Goal: Information Seeking & Learning: Learn about a topic

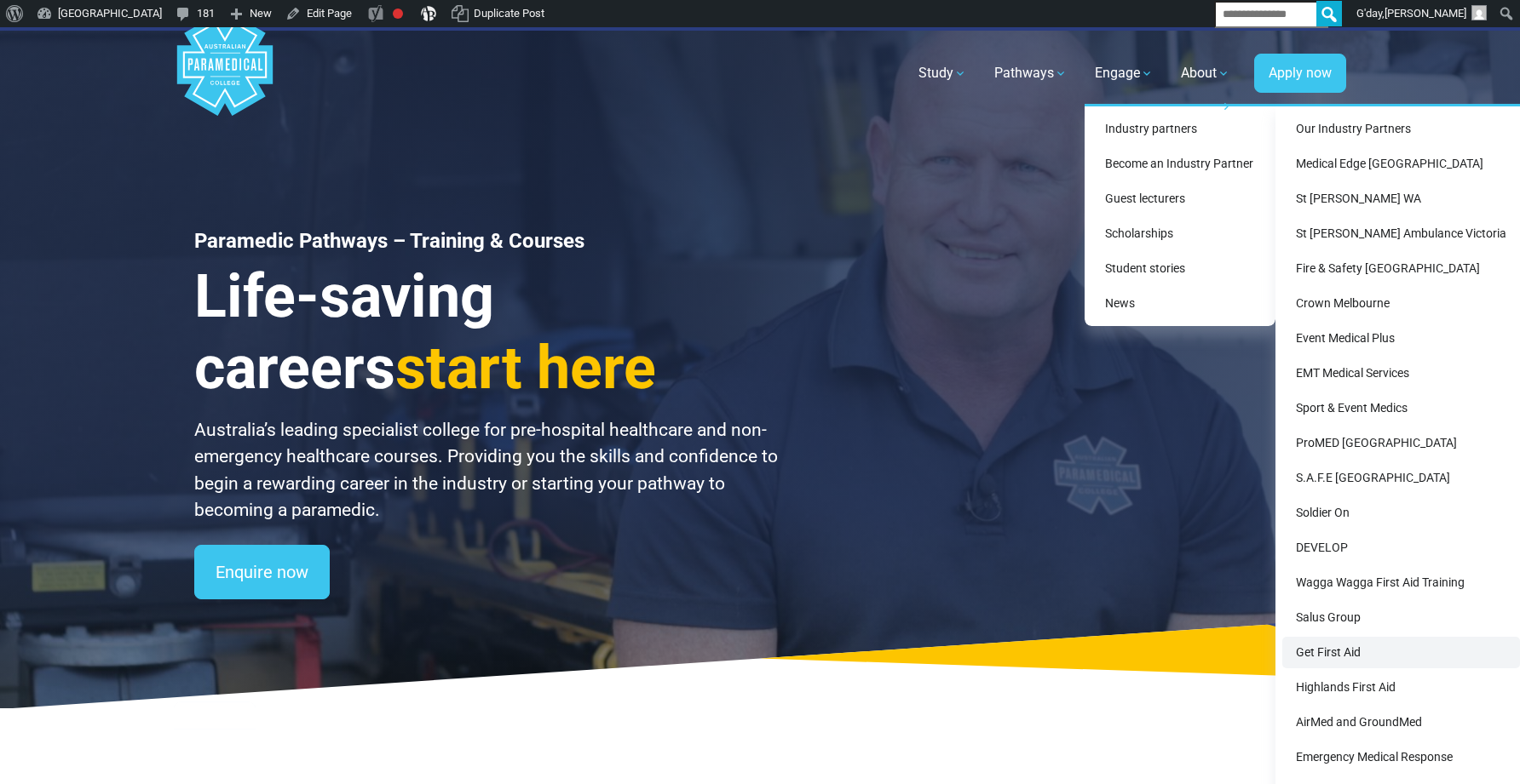
scroll to position [3, 0]
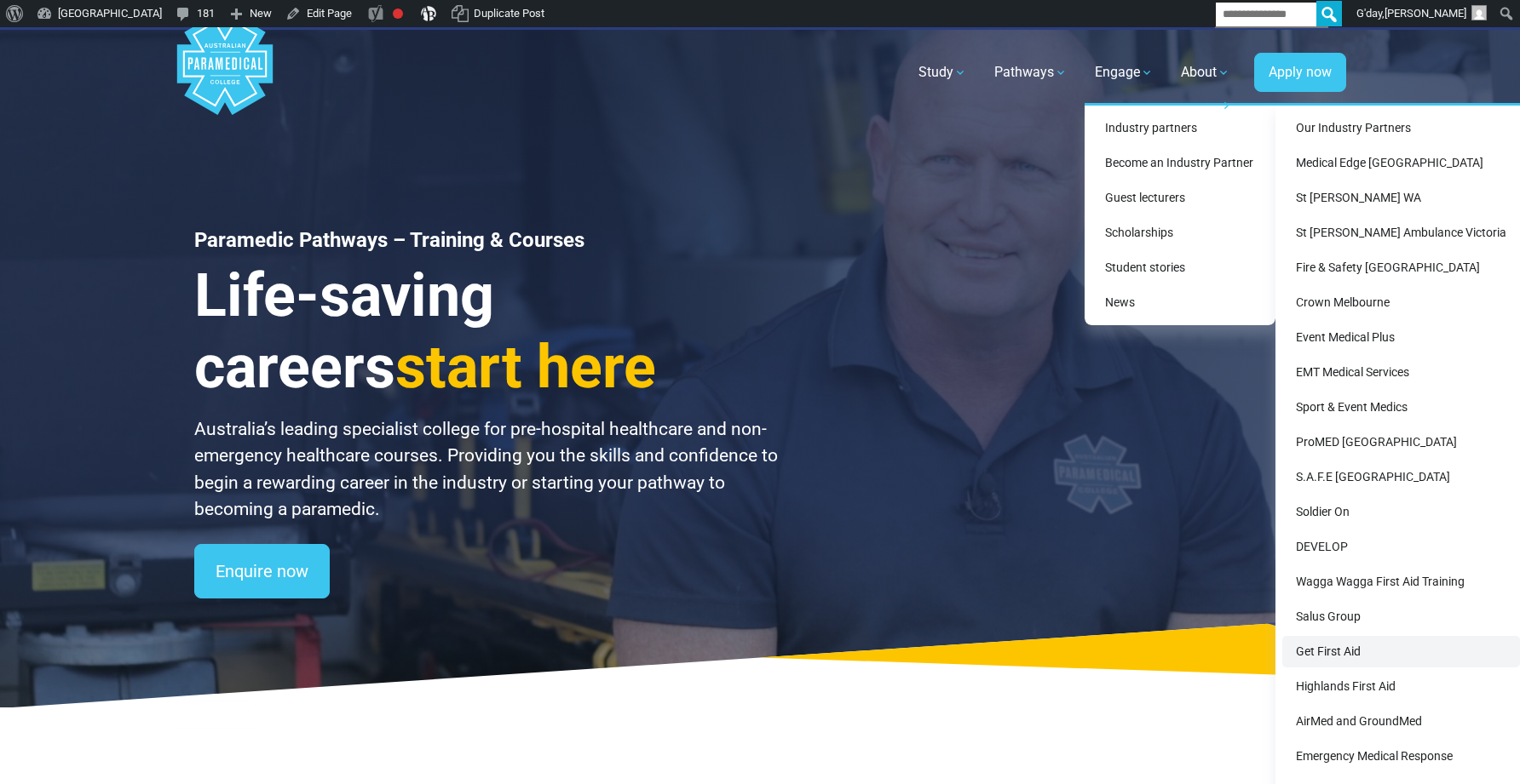
click at [1345, 657] on link "Get First Aid" at bounding box center [1401, 652] width 238 height 32
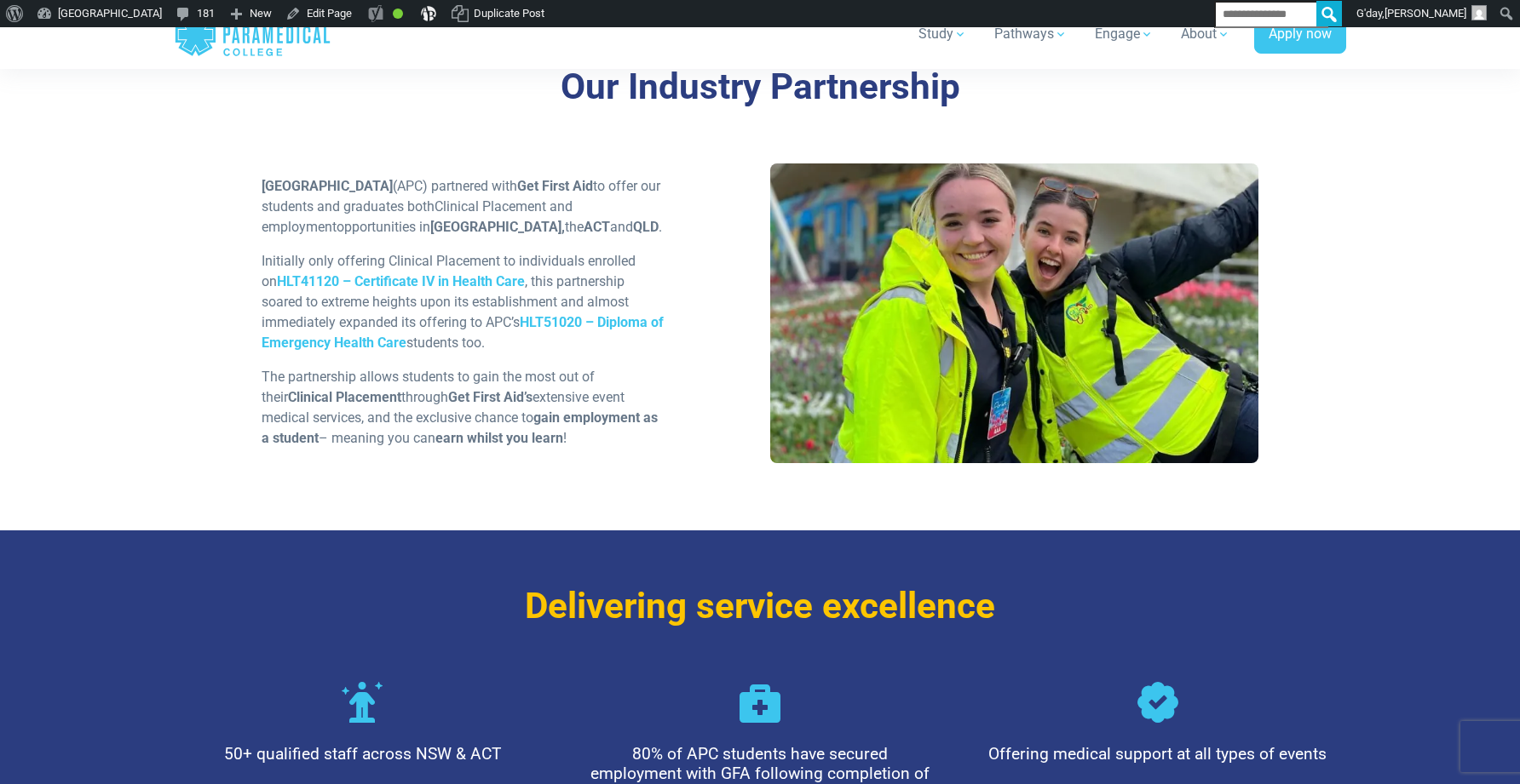
scroll to position [527, 0]
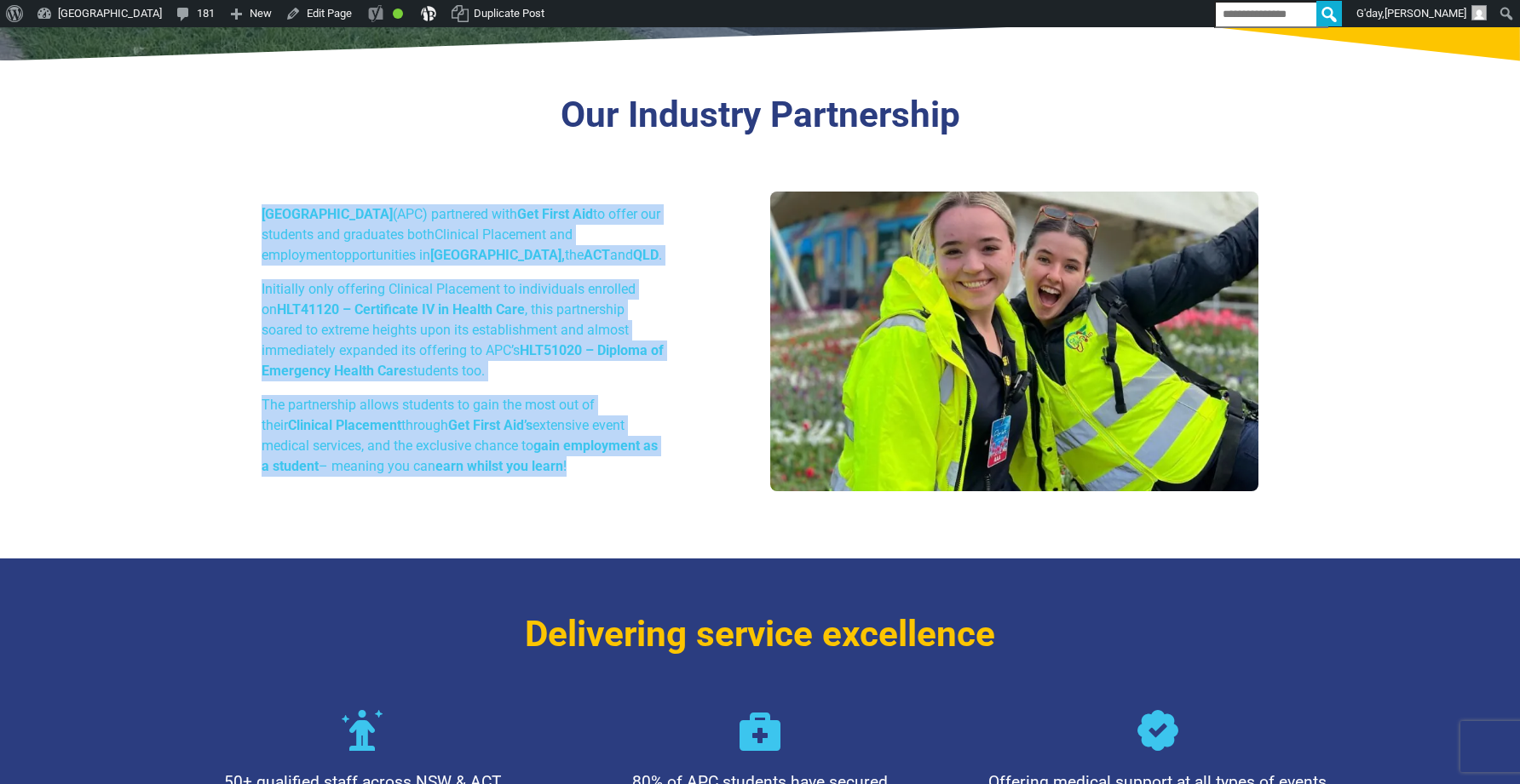
drag, startPoint x: 265, startPoint y: 210, endPoint x: 584, endPoint y: 498, distance: 429.8
click at [585, 499] on div "Australian Paramedical College (APC) partnered with Get First Aid to offer our …" at bounding box center [760, 347] width 1017 height 312
copy div "Australian Paramedical College (APC) partnered with Get First Aid to offer our …"
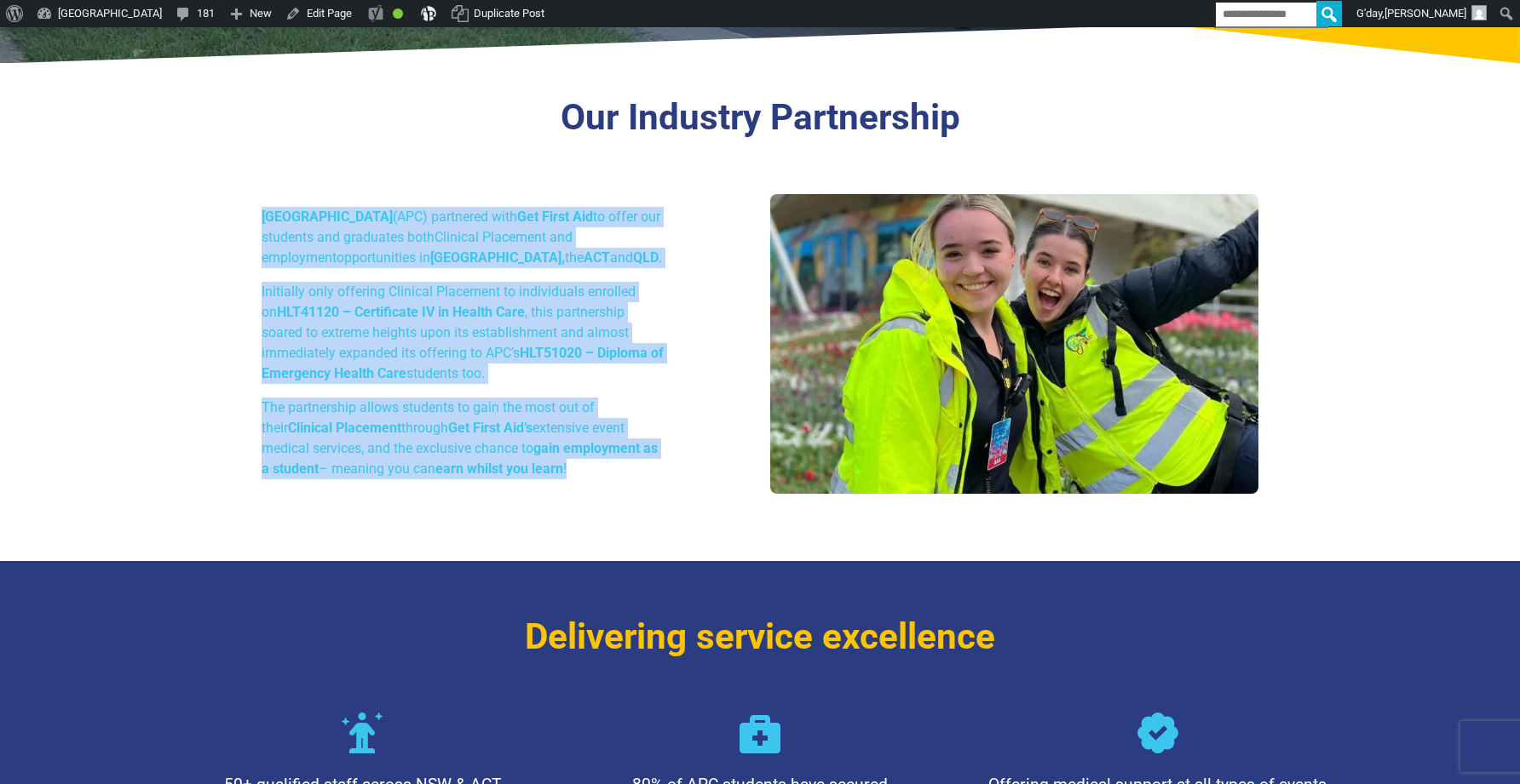
scroll to position [523, 0]
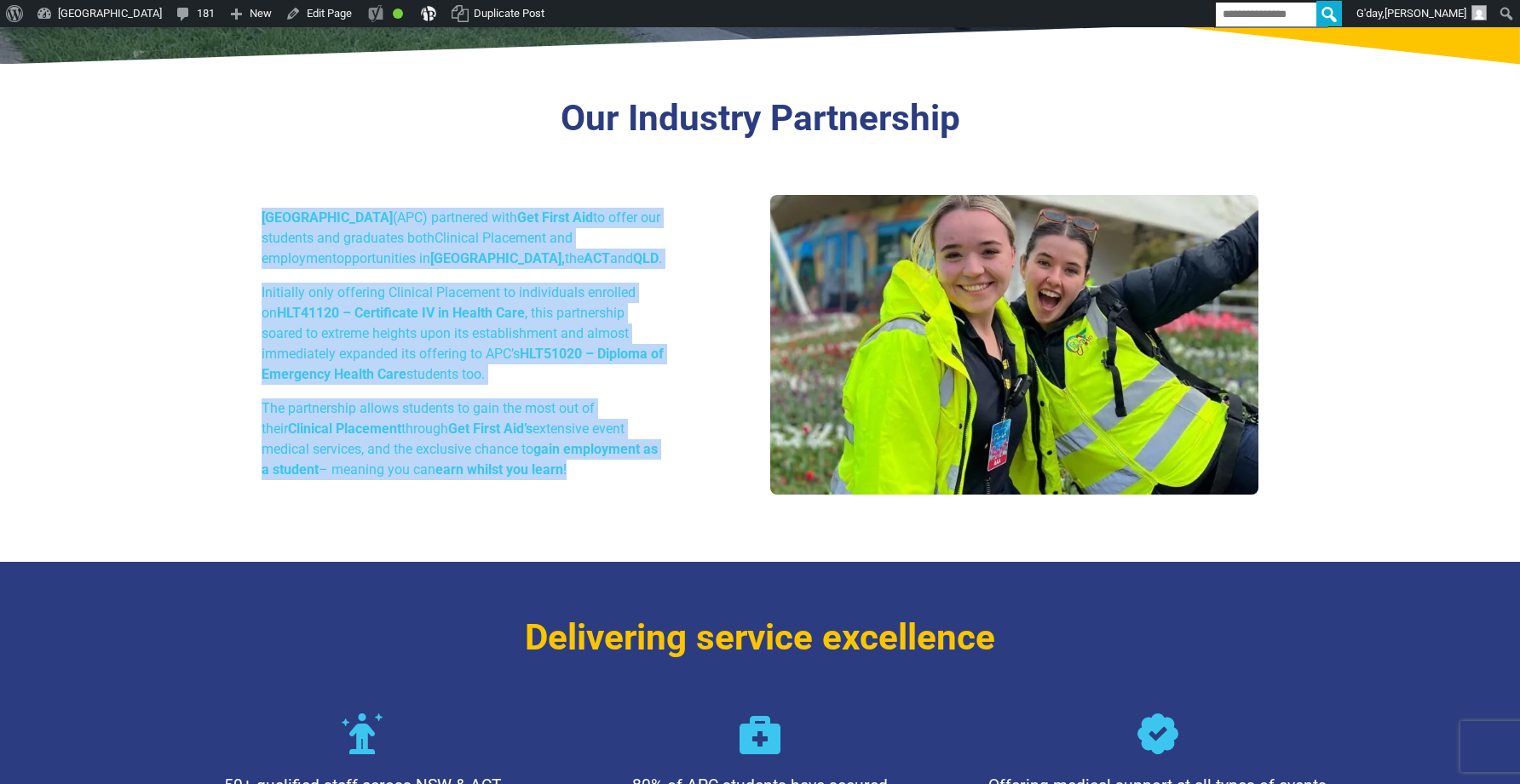
click at [534, 506] on div "Our Industry Partnership Australian Paramedical College (APC) partnered with Ge…" at bounding box center [760, 319] width 1193 height 486
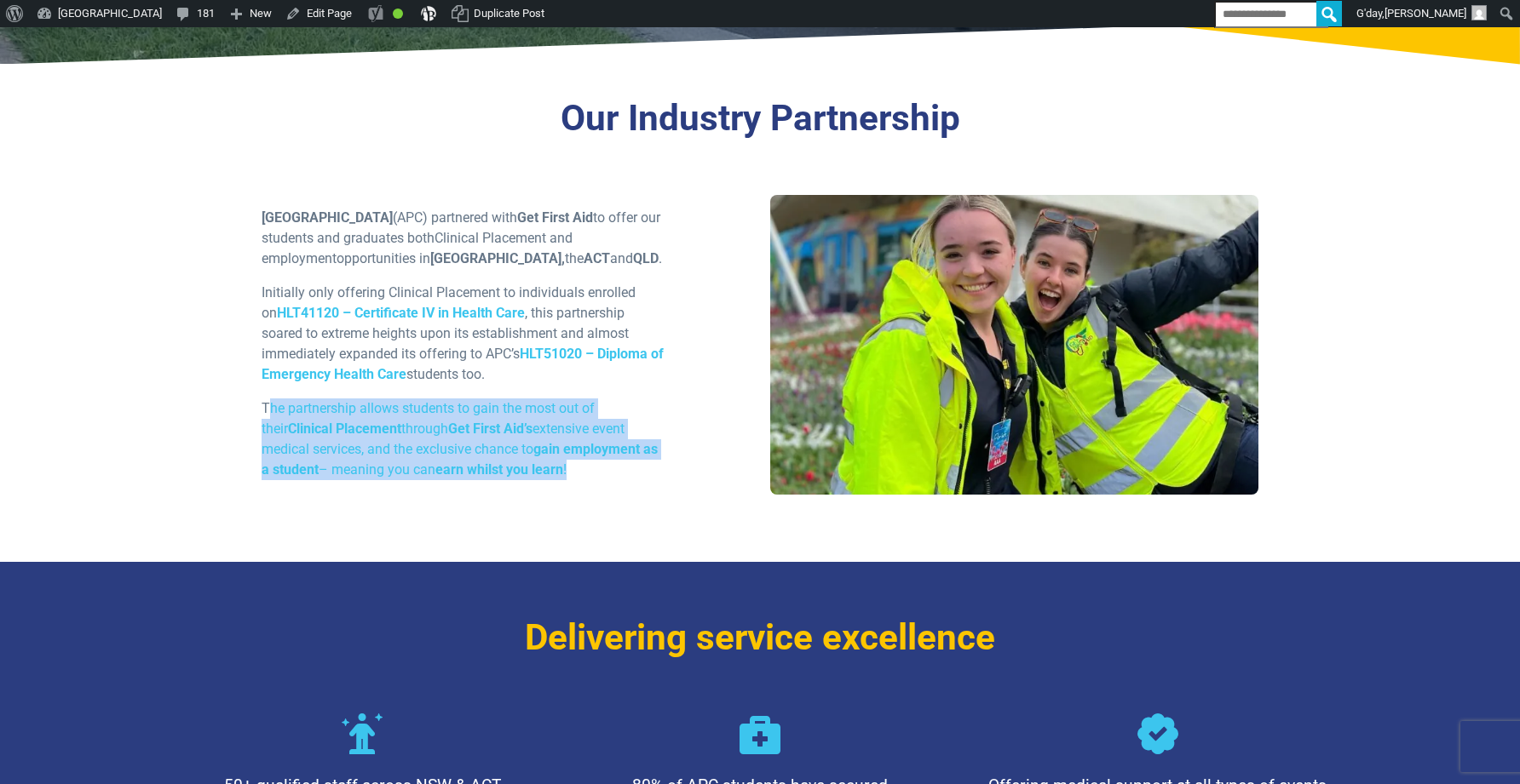
drag, startPoint x: 274, startPoint y: 410, endPoint x: 560, endPoint y: 469, distance: 292.0
click at [560, 469] on p "The partnership allows students to gain the most out of their Clinical Placemen…" at bounding box center [463, 439] width 403 height 81
click at [590, 498] on div "Australian Paramedical College (APC) partnered with Get First Aid to offer our …" at bounding box center [760, 351] width 1017 height 312
click at [573, 482] on div "Australian Paramedical College (APC) partnered with Get First Aid to offer our …" at bounding box center [463, 351] width 423 height 286
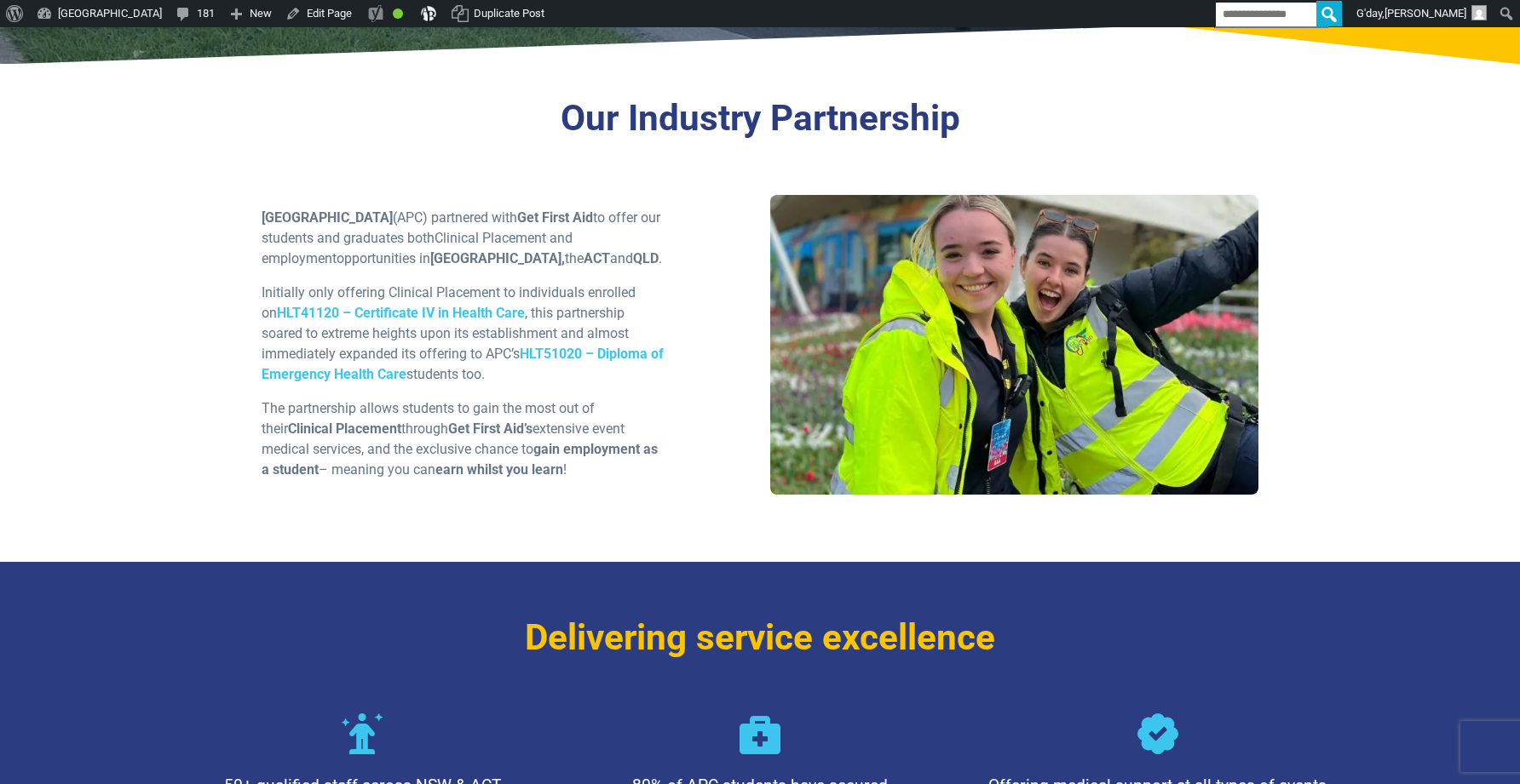
click at [560, 515] on div "Our Industry Partnership Australian Paramedical College (APC) partnered with Ge…" at bounding box center [760, 319] width 1193 height 486
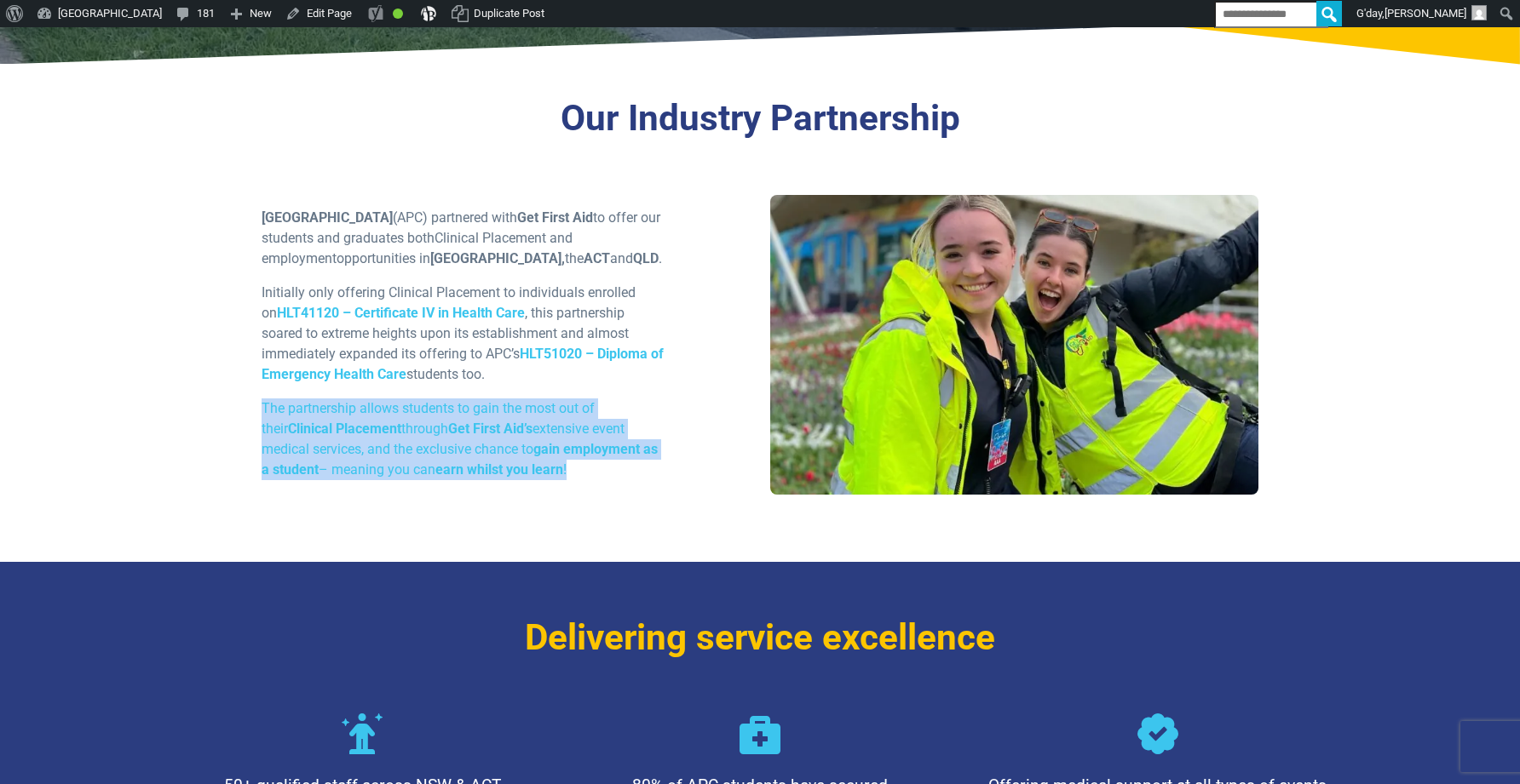
drag, startPoint x: 568, startPoint y: 475, endPoint x: 252, endPoint y: 397, distance: 325.5
click at [252, 397] on div "Australian Paramedical College (APC) partnered with Get First Aid to offer our …" at bounding box center [463, 351] width 423 height 286
copy p "The partnership allows students to gain the most out of their Clinical Placemen…"
